Goal: Task Accomplishment & Management: Use online tool/utility

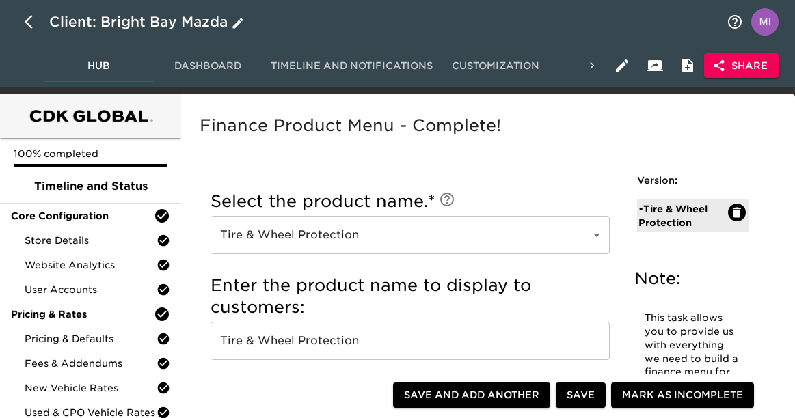
click at [31, 16] on icon "button" at bounding box center [29, 22] width 8 height 14
select select "10"
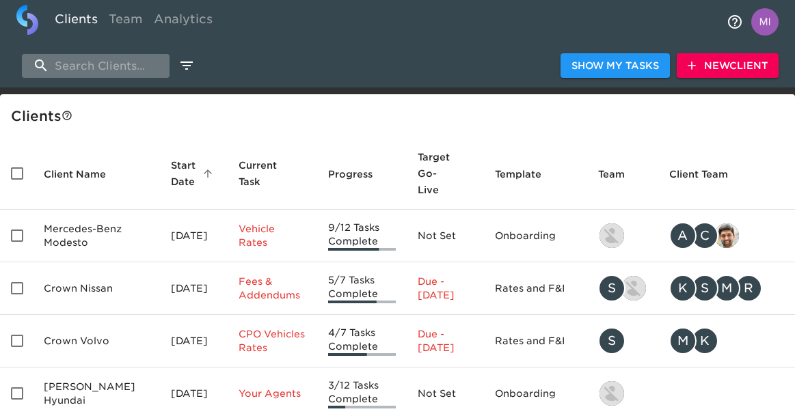
click at [112, 65] on input "search" at bounding box center [96, 66] width 148 height 24
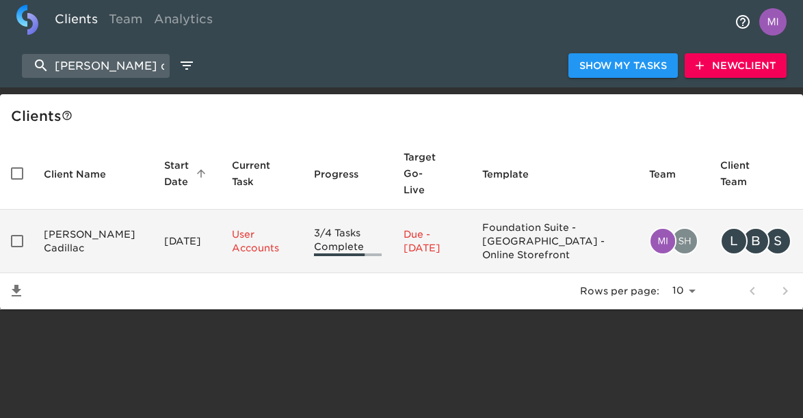
type input "[PERSON_NAME] cadil"
click at [68, 219] on td "[PERSON_NAME] Cadillac" at bounding box center [93, 242] width 120 height 64
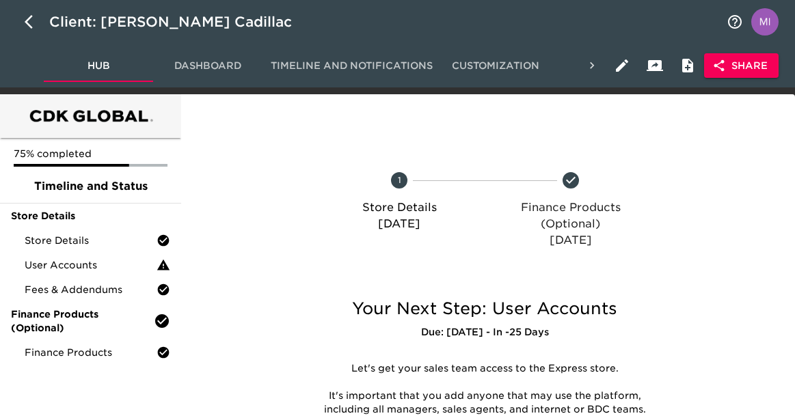
click at [195, 66] on span "Dashboard" at bounding box center [207, 65] width 93 height 17
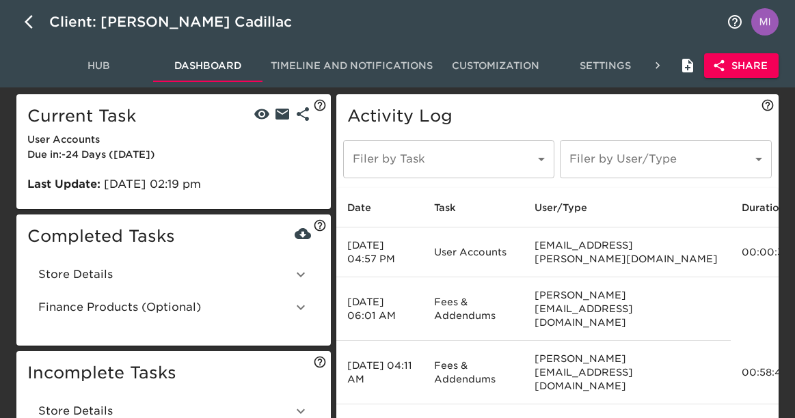
click at [293, 277] on icon at bounding box center [301, 275] width 16 height 16
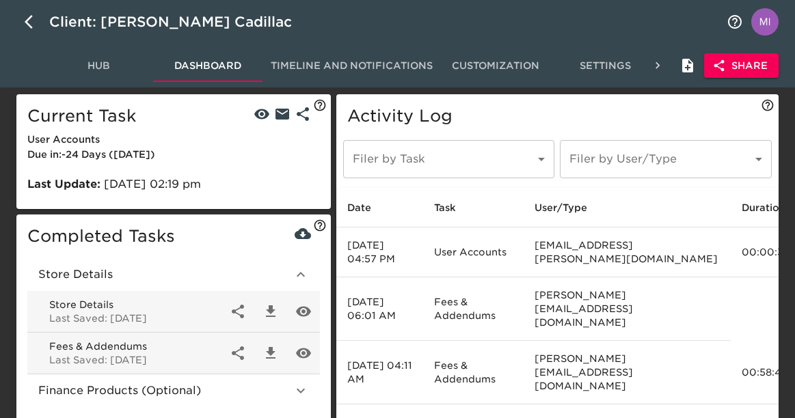
click at [53, 70] on span "Hub" at bounding box center [98, 65] width 93 height 17
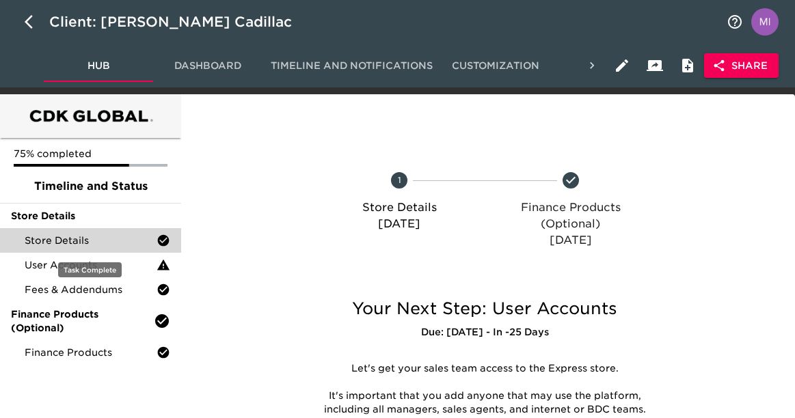
click at [60, 237] on span "Store Details" at bounding box center [91, 241] width 132 height 14
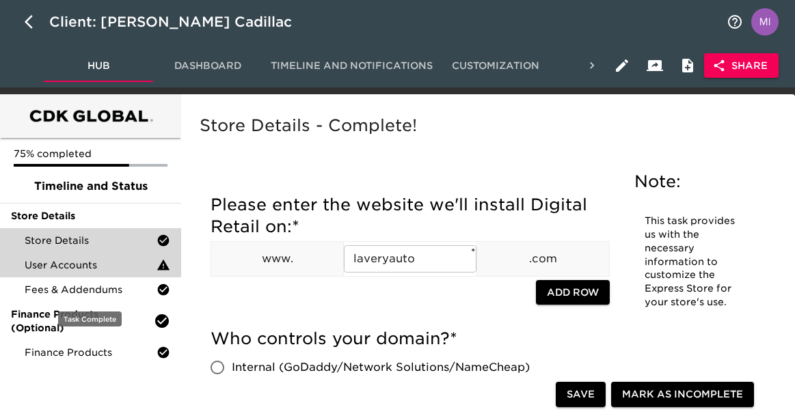
click at [109, 274] on div "User Accounts" at bounding box center [90, 265] width 181 height 25
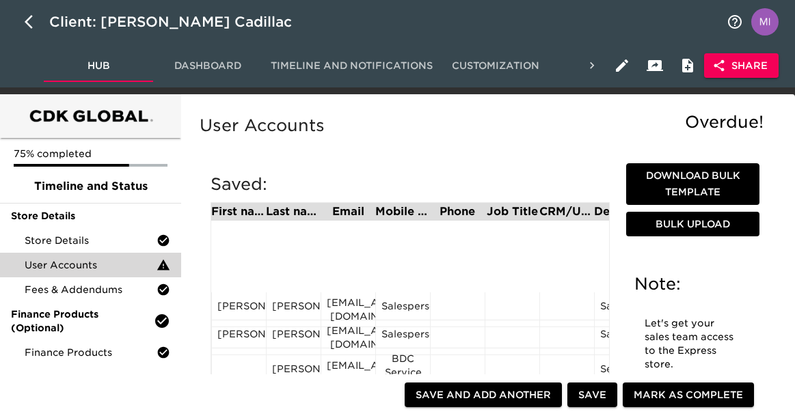
scroll to position [605, 0]
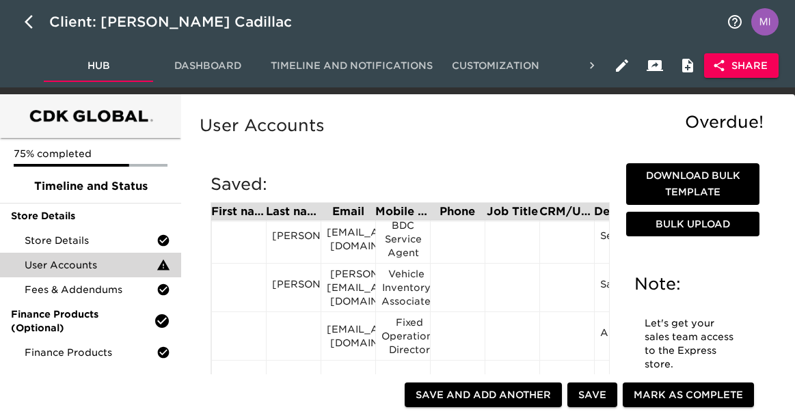
click at [656, 399] on span "Mark as Complete" at bounding box center [688, 395] width 109 height 17
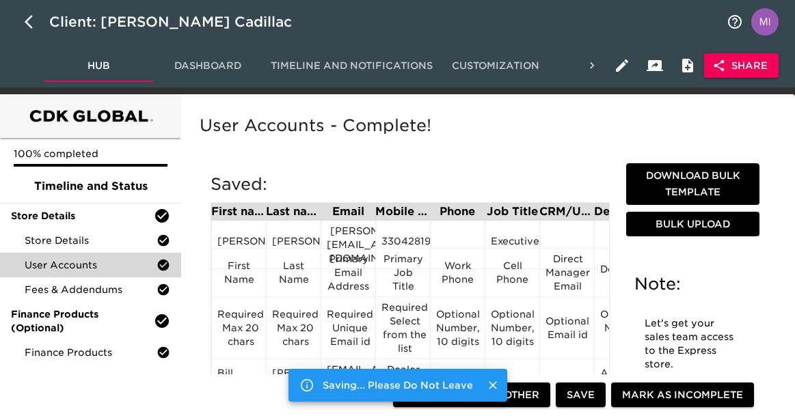
click at [226, 59] on span "Dashboard" at bounding box center [207, 65] width 93 height 17
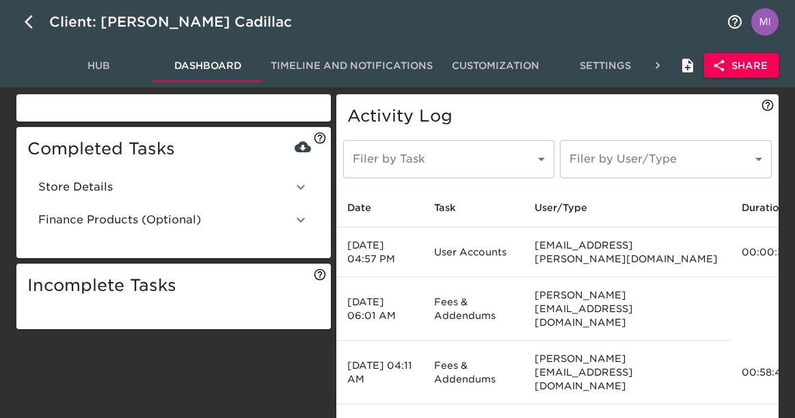
click at [293, 191] on icon at bounding box center [301, 187] width 16 height 16
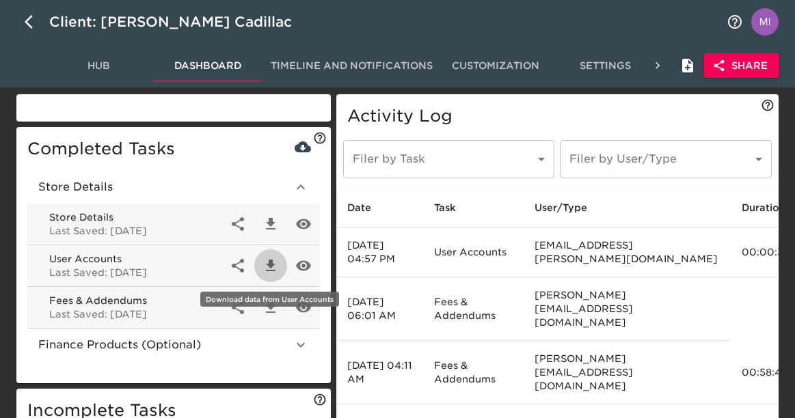
click at [274, 268] on icon "button" at bounding box center [271, 266] width 16 height 16
